Goal: Transaction & Acquisition: Purchase product/service

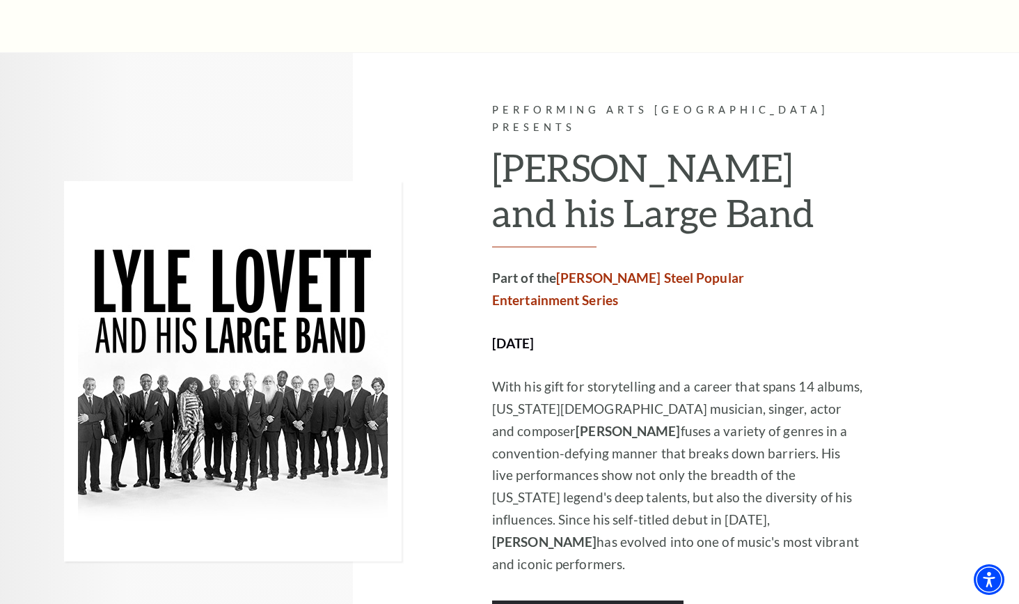
scroll to position [654, 0]
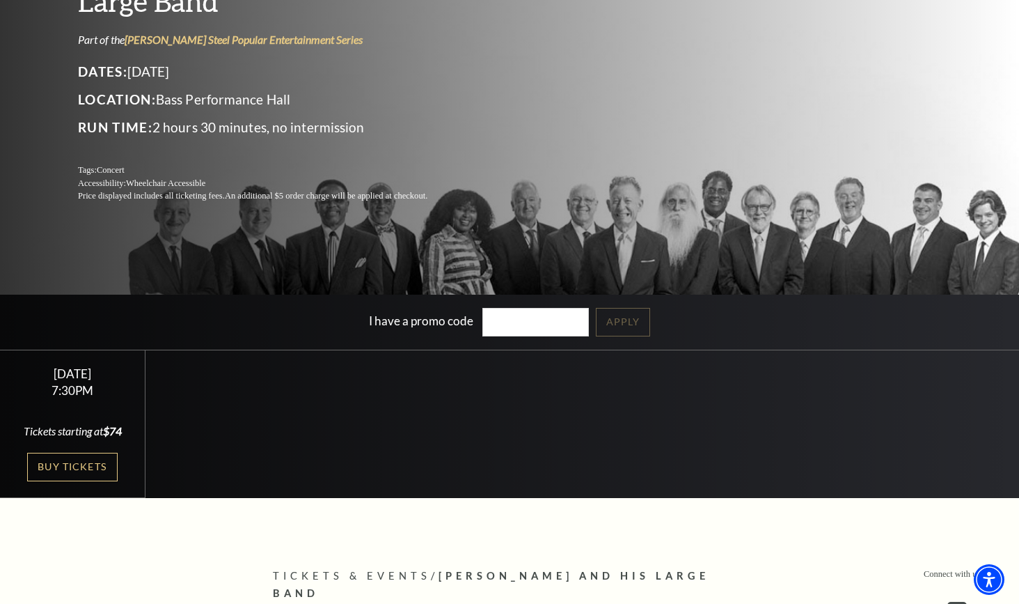
scroll to position [194, 0]
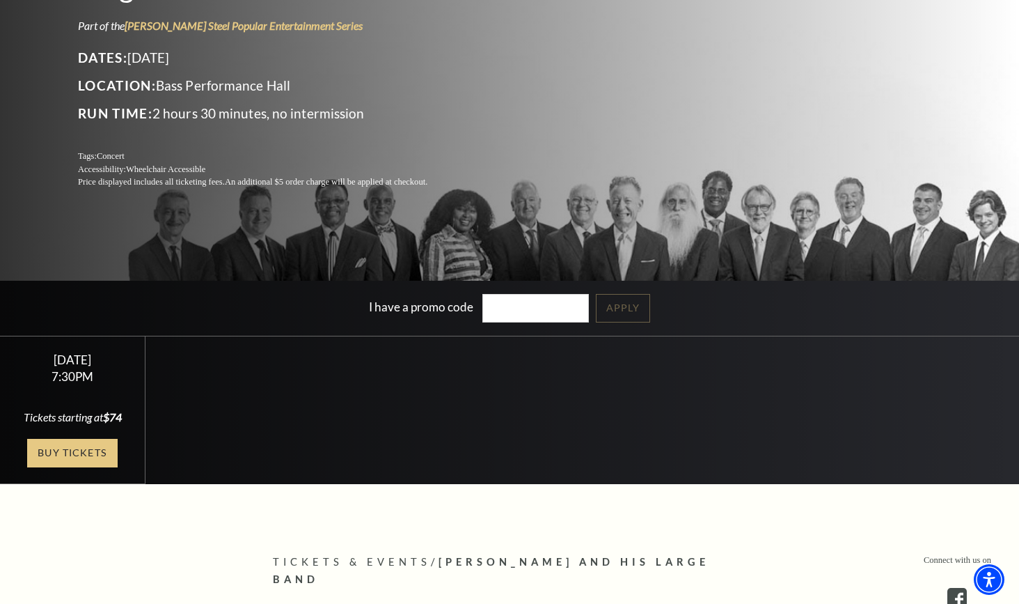
click at [75, 458] on link "Buy Tickets" at bounding box center [72, 453] width 90 height 29
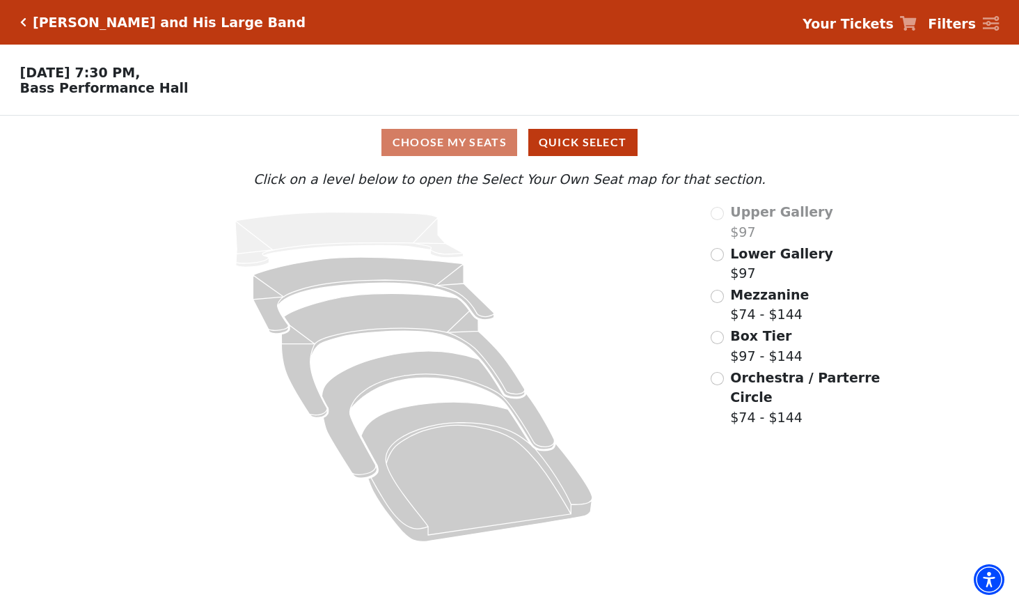
click at [716, 255] on input "Lower Gallery$97\a" at bounding box center [717, 254] width 13 height 13
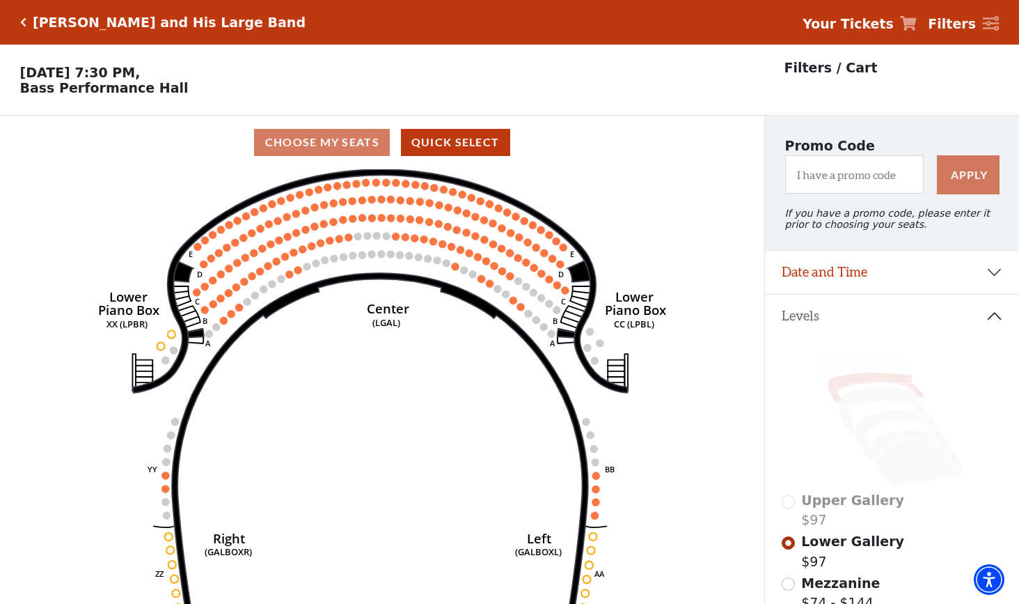
scroll to position [65, 0]
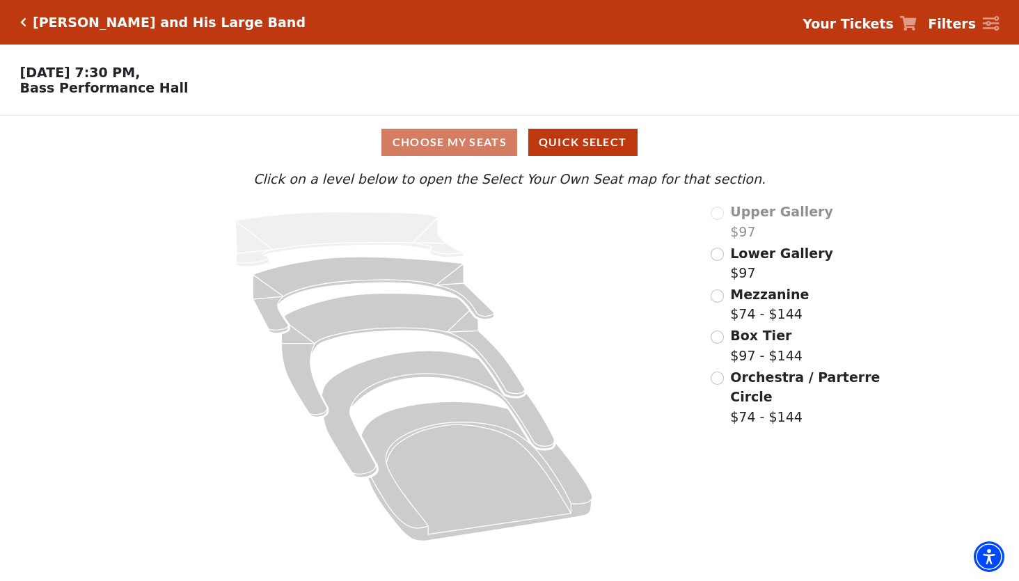
click at [721, 251] on input "Lower Gallery$97\a" at bounding box center [717, 254] width 13 height 13
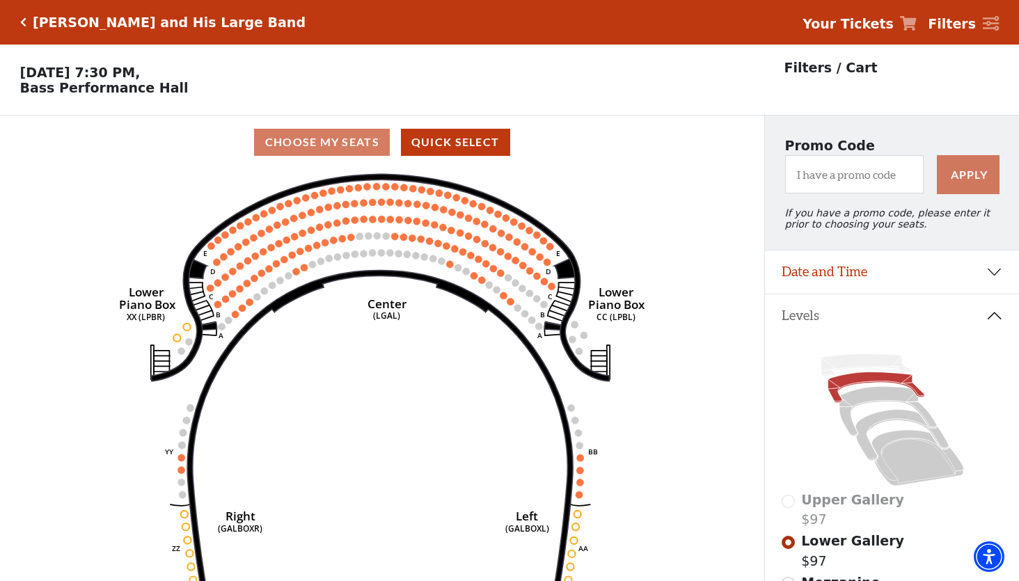
scroll to position [65, 0]
